Goal: Find specific page/section: Find specific page/section

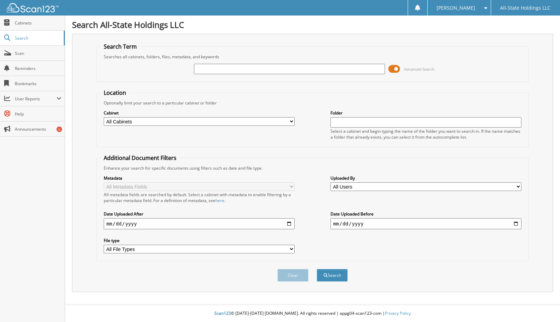
click at [228, 68] on input "text" at bounding box center [289, 69] width 191 height 10
type input "D17244"
click at [317, 269] on button "Search" at bounding box center [332, 275] width 31 height 13
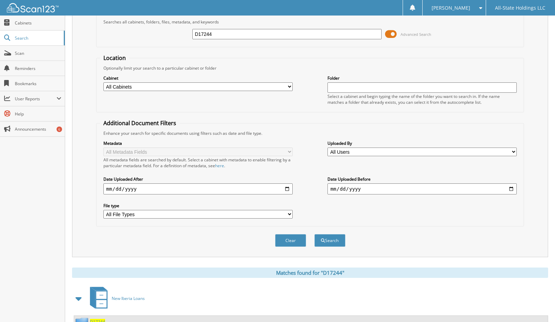
scroll to position [63, 0]
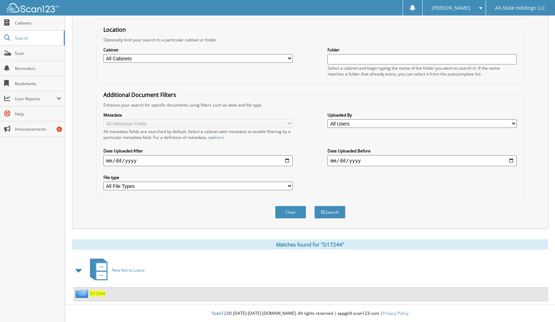
click at [93, 294] on span "D17244" at bounding box center [97, 293] width 15 height 6
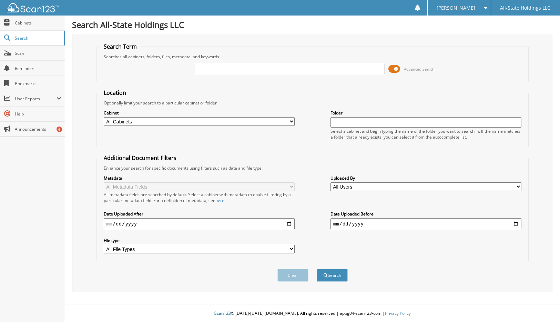
click at [214, 70] on input "text" at bounding box center [289, 69] width 191 height 10
type input "D17237"
click at [317, 269] on button "Search" at bounding box center [332, 275] width 31 height 13
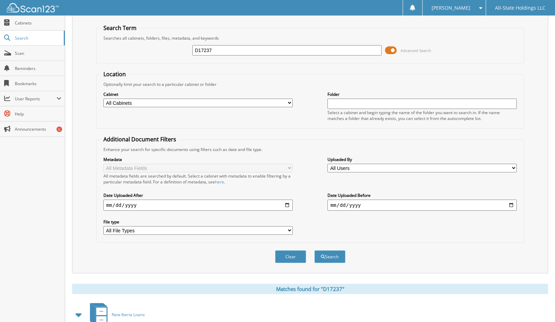
scroll to position [63, 0]
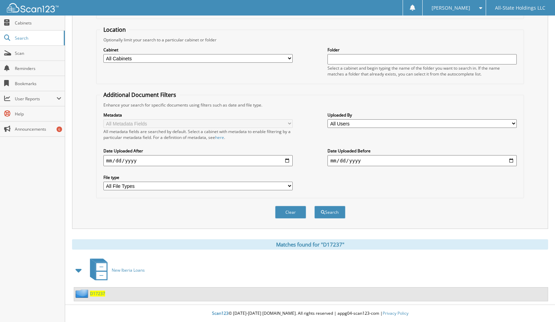
click at [102, 294] on span "D17237" at bounding box center [97, 293] width 15 height 6
